Goal: Check status: Check status

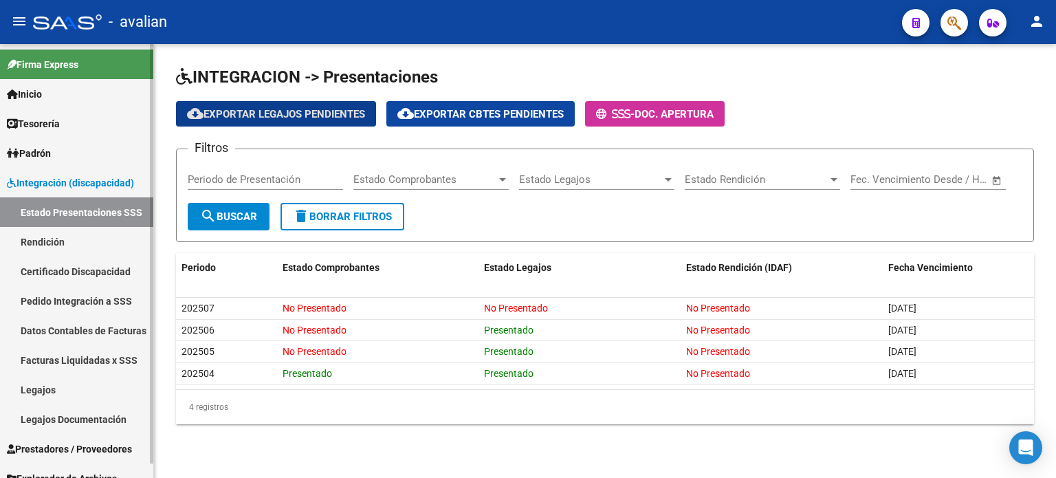
click at [60, 243] on link "Rendición" at bounding box center [76, 242] width 153 height 30
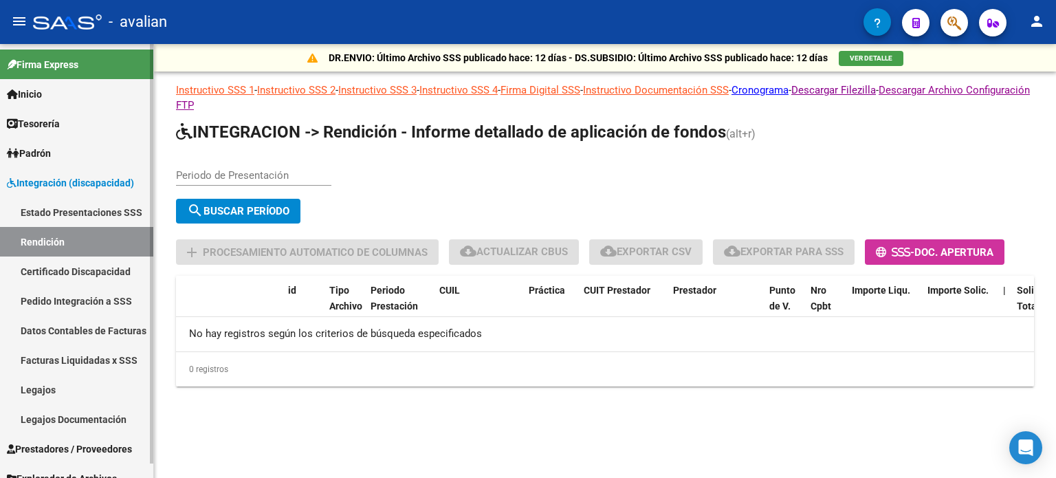
click at [70, 215] on link "Estado Presentaciones SSS" at bounding box center [76, 212] width 153 height 30
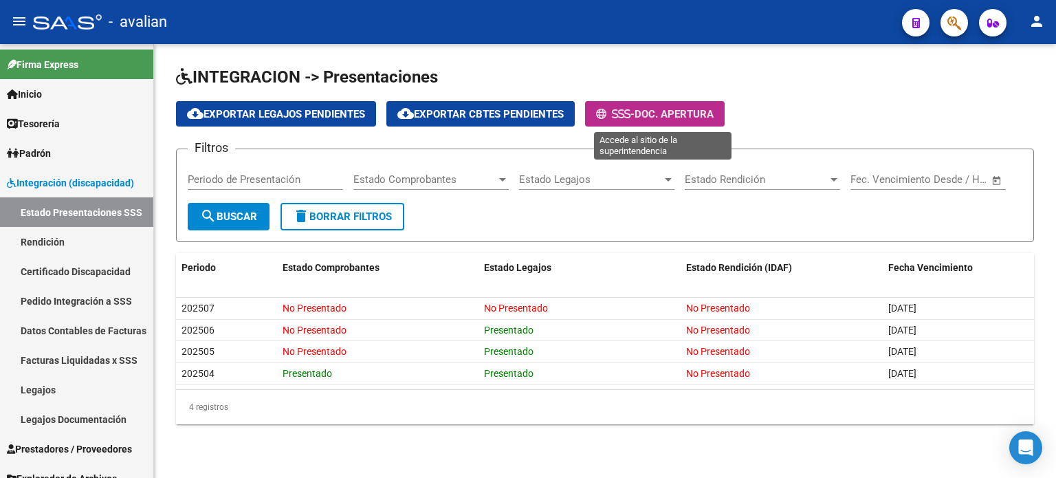
click at [701, 109] on span "Doc. Apertura" at bounding box center [673, 114] width 79 height 12
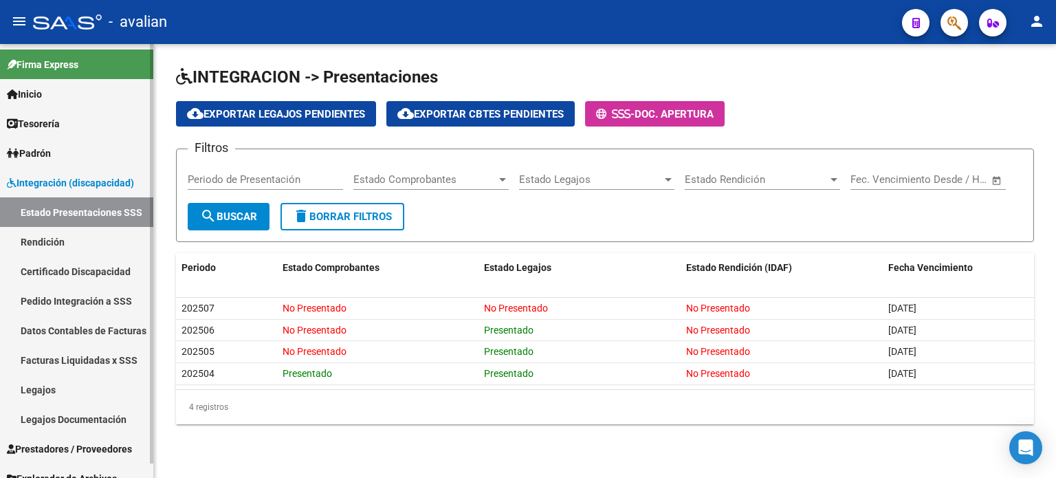
click at [83, 382] on link "Legajos" at bounding box center [76, 390] width 153 height 30
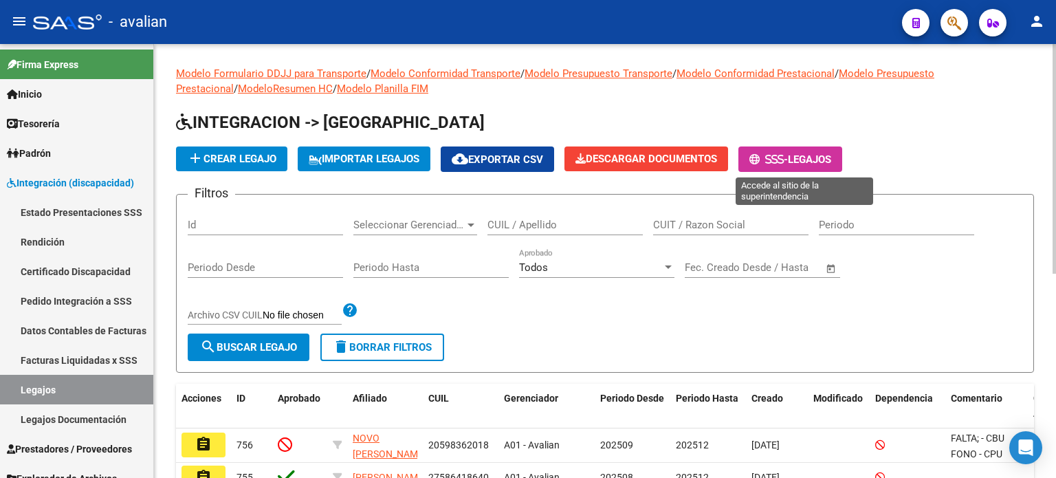
click at [831, 162] on span "Legajos" at bounding box center [809, 159] width 43 height 12
